Goal: Find specific page/section: Find specific page/section

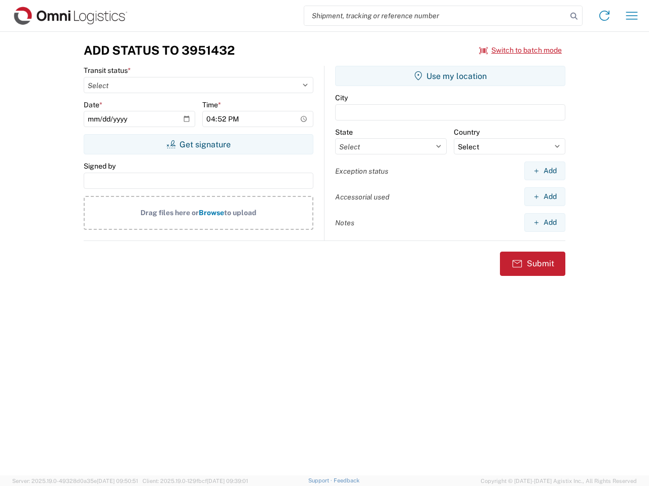
click at [435, 16] on input "search" at bounding box center [435, 15] width 262 height 19
click at [574, 16] on icon at bounding box center [573, 16] width 14 height 14
click at [604, 16] on icon at bounding box center [604, 16] width 16 height 16
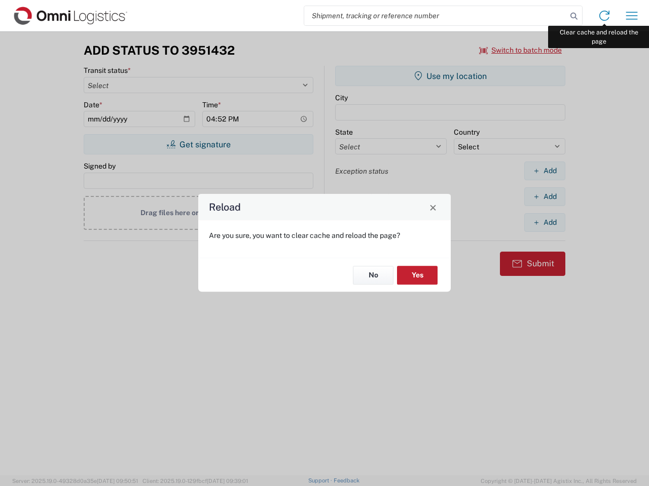
click at [631, 16] on div "Reload Are you sure, you want to clear cache and reload the page? No Yes" at bounding box center [324, 243] width 649 height 486
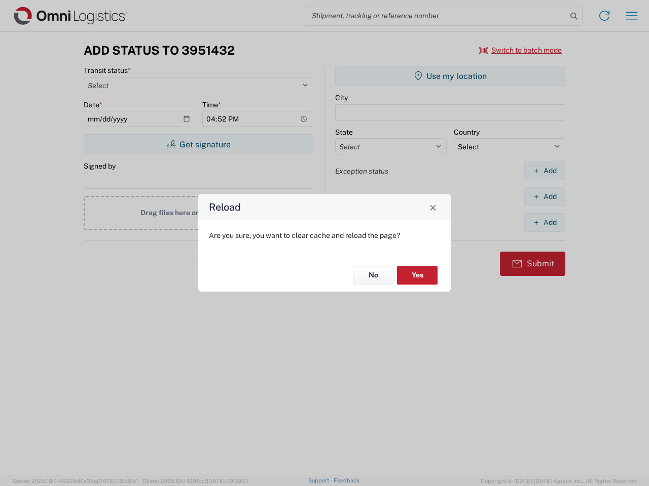
click at [520, 50] on div "Reload Are you sure, you want to clear cache and reload the page? No Yes" at bounding box center [324, 243] width 649 height 486
click at [198, 144] on div "Reload Are you sure, you want to clear cache and reload the page? No Yes" at bounding box center [324, 243] width 649 height 486
click at [450, 76] on div "Reload Are you sure, you want to clear cache and reload the page? No Yes" at bounding box center [324, 243] width 649 height 486
click at [544, 171] on div "Reload Are you sure, you want to clear cache and reload the page? No Yes" at bounding box center [324, 243] width 649 height 486
click at [544, 197] on div "Reload Are you sure, you want to clear cache and reload the page? No Yes" at bounding box center [324, 243] width 649 height 486
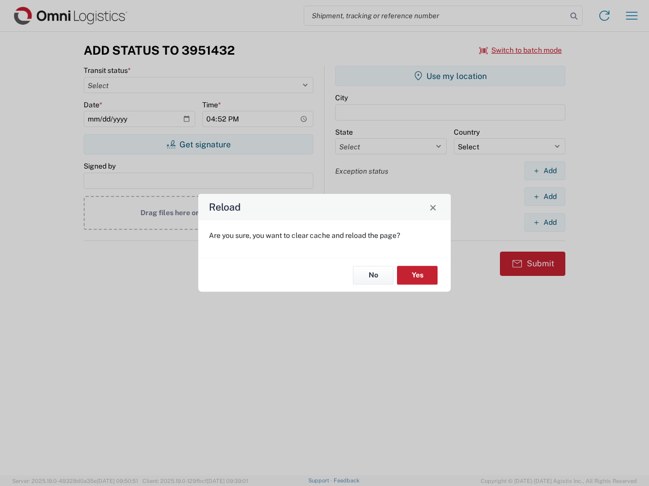
click at [544, 222] on div "Reload Are you sure, you want to clear cache and reload the page? No Yes" at bounding box center [324, 243] width 649 height 486
